Goal: Register for event/course

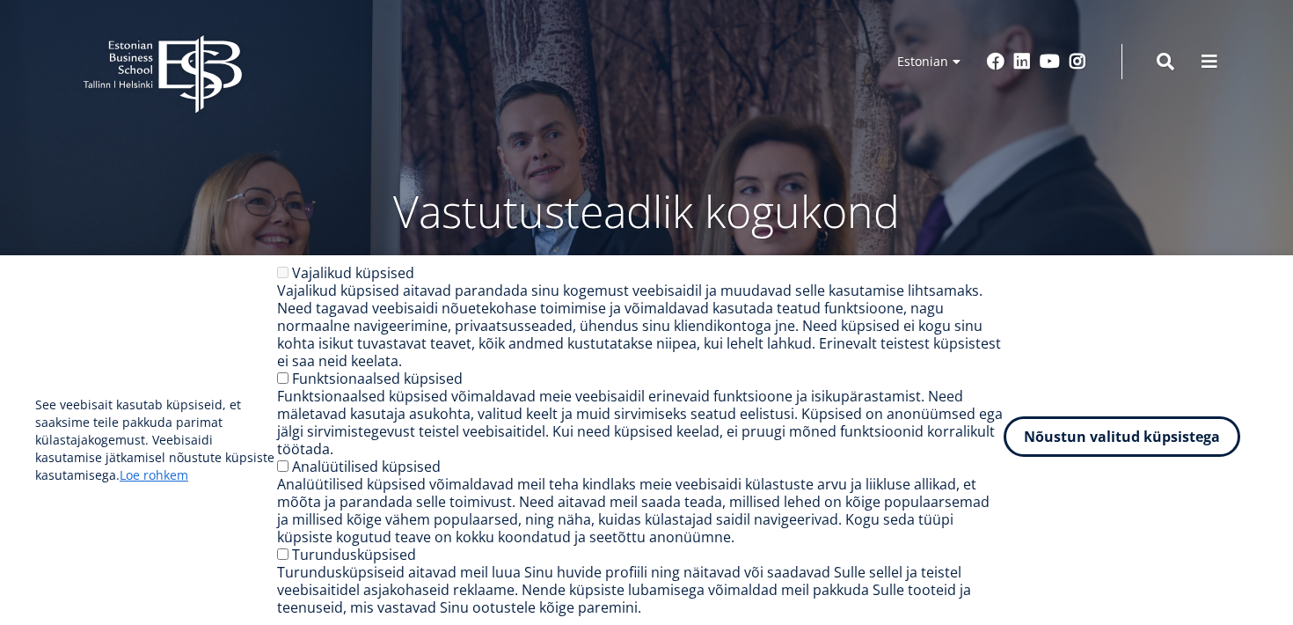
click at [1082, 438] on button "Nõustun valitud küpsistega" at bounding box center [1122, 436] width 237 height 40
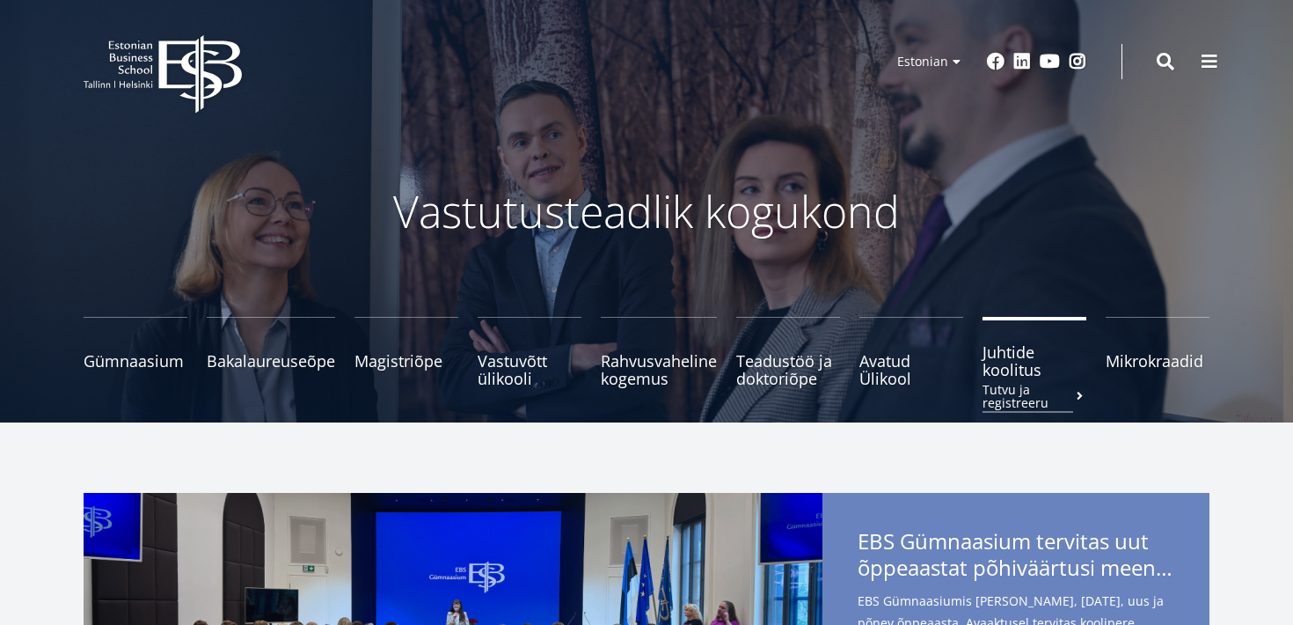
click at [1008, 380] on link "Juhtide koolitus Tutvu ja registreeru" at bounding box center [1035, 352] width 104 height 70
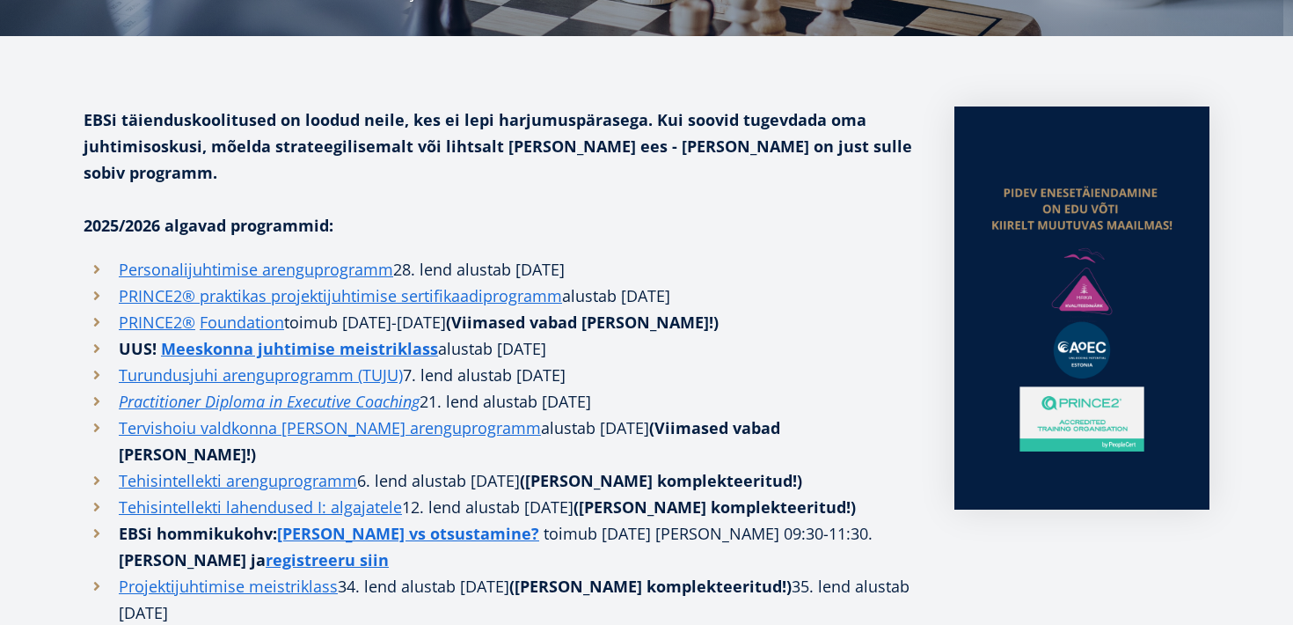
scroll to position [392, 0]
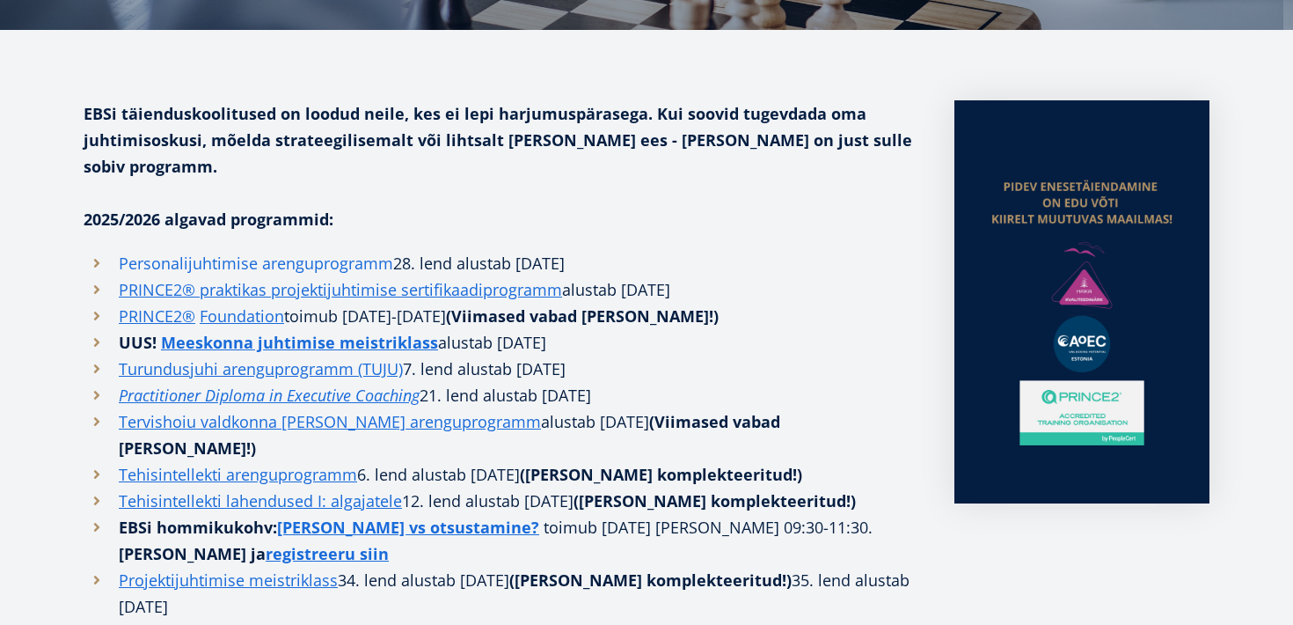
click at [318, 250] on link "Personalijuhtimise arenguprogramm" at bounding box center [256, 263] width 275 height 26
